Goal: Use online tool/utility: Utilize a website feature to perform a specific function

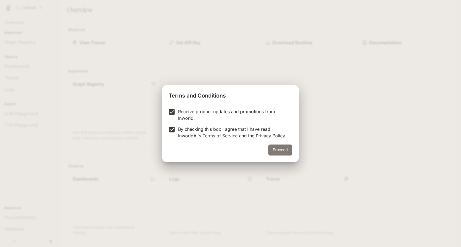
click at [279, 151] on button "Proceed" at bounding box center [281, 149] width 24 height 11
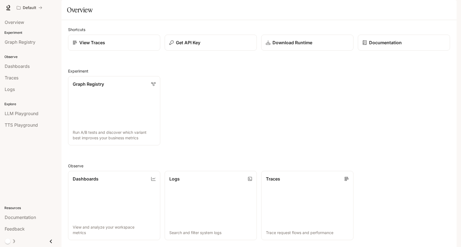
click at [447, 6] on img "button" at bounding box center [450, 8] width 8 height 8
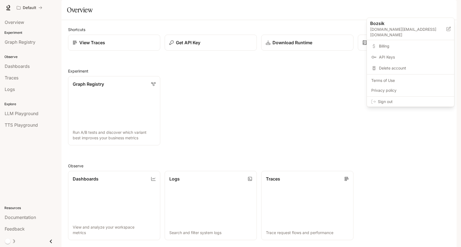
click at [384, 43] on span "Billing" at bounding box center [414, 45] width 71 height 5
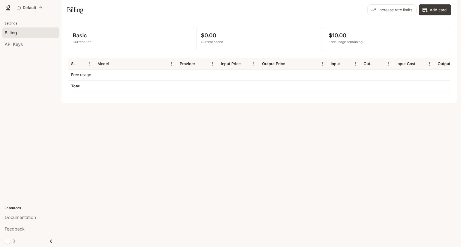
click at [449, 9] on img "button" at bounding box center [450, 8] width 8 height 8
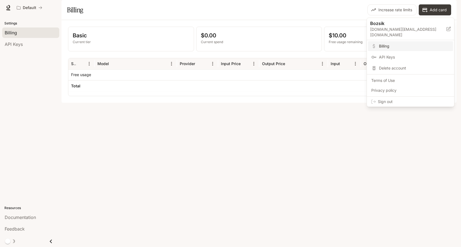
click at [390, 54] on span "API Keys" at bounding box center [414, 56] width 71 height 5
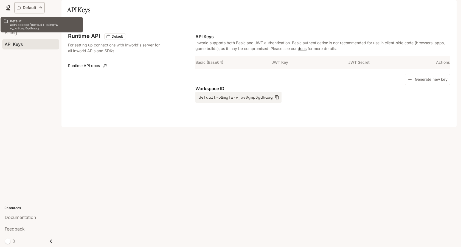
click at [29, 7] on p "Default" at bounding box center [29, 7] width 13 height 5
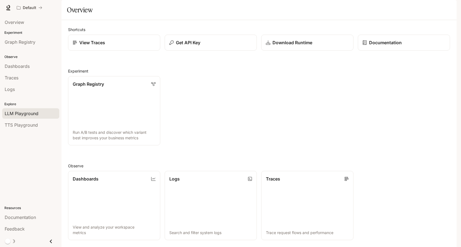
click at [29, 112] on span "LLM Playground" at bounding box center [22, 113] width 34 height 7
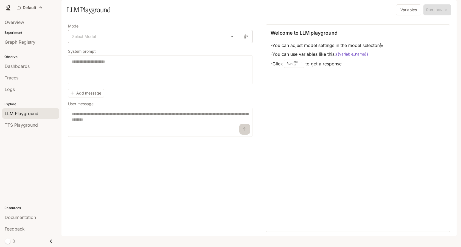
click at [235, 50] on body "Skip to main content Default Documentation Documentation Portal Overview Experi…" at bounding box center [230, 123] width 461 height 247
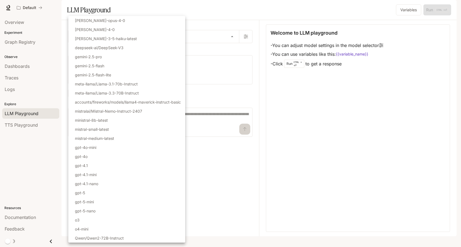
click at [246, 22] on div at bounding box center [230, 123] width 461 height 247
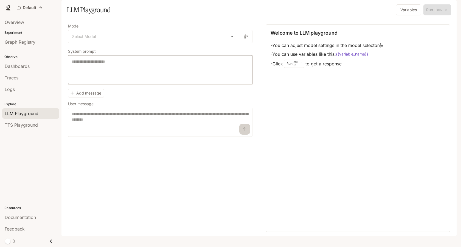
click at [126, 81] on textarea at bounding box center [160, 70] width 177 height 22
click at [405, 15] on button "Variables" at bounding box center [408, 9] width 25 height 11
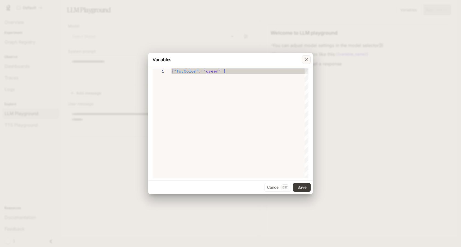
click at [306, 60] on icon "button" at bounding box center [306, 59] width 5 height 5
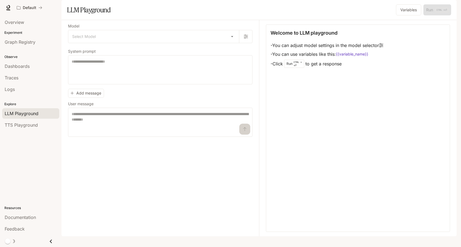
click at [449, 7] on img "button" at bounding box center [450, 8] width 8 height 8
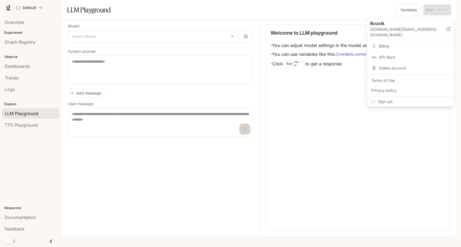
click at [312, 12] on div at bounding box center [230, 123] width 461 height 247
